Goal: Task Accomplishment & Management: Use online tool/utility

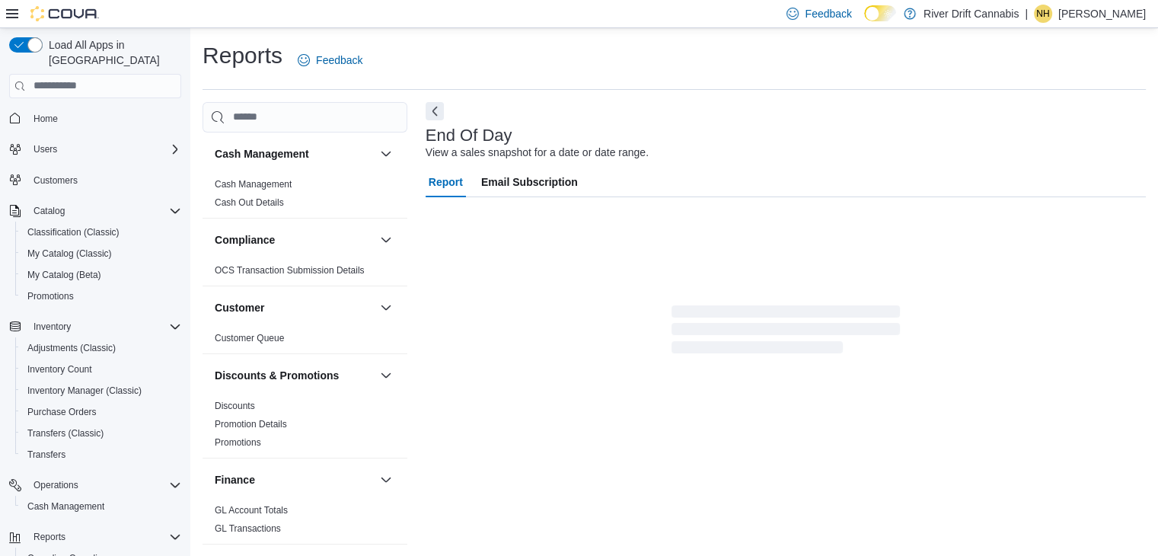
scroll to position [5, 0]
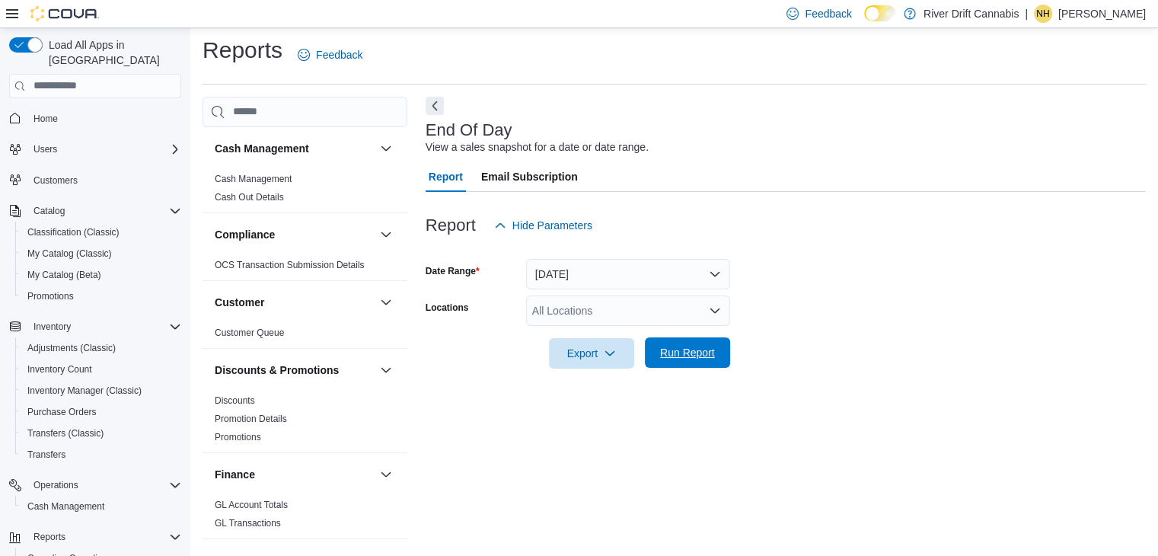
click at [697, 348] on span "Run Report" at bounding box center [687, 352] width 55 height 15
